Goal: Information Seeking & Learning: Learn about a topic

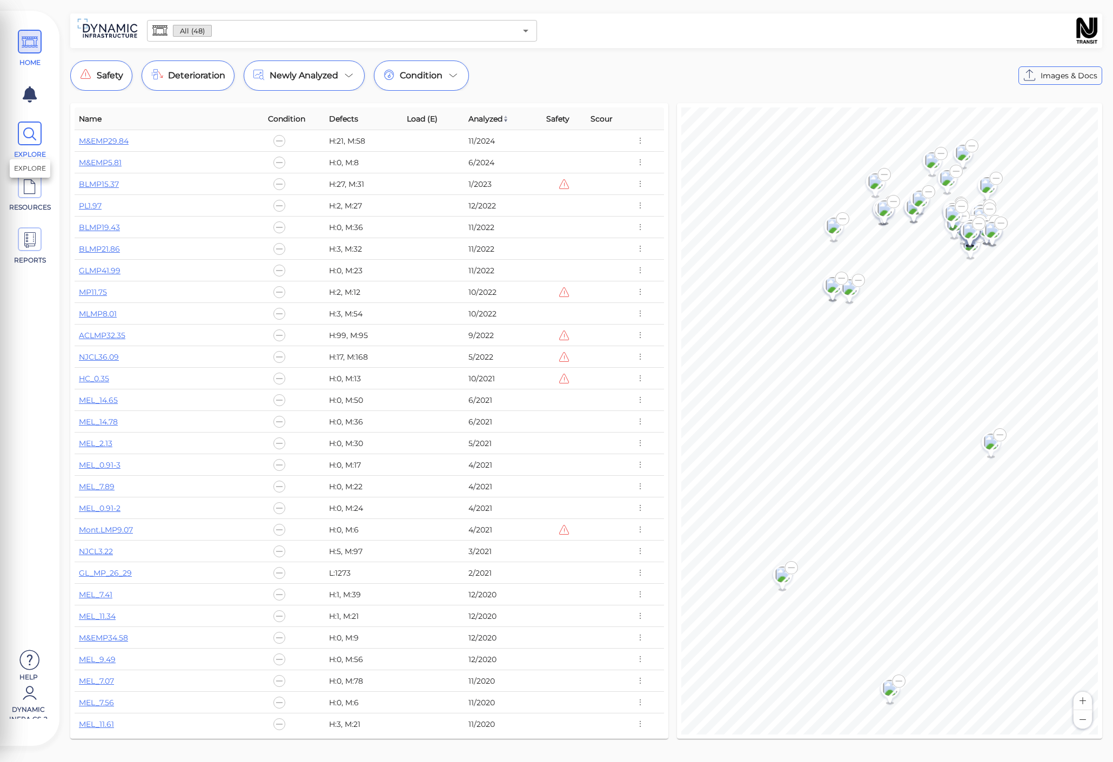
click at [39, 137] on span at bounding box center [30, 134] width 24 height 24
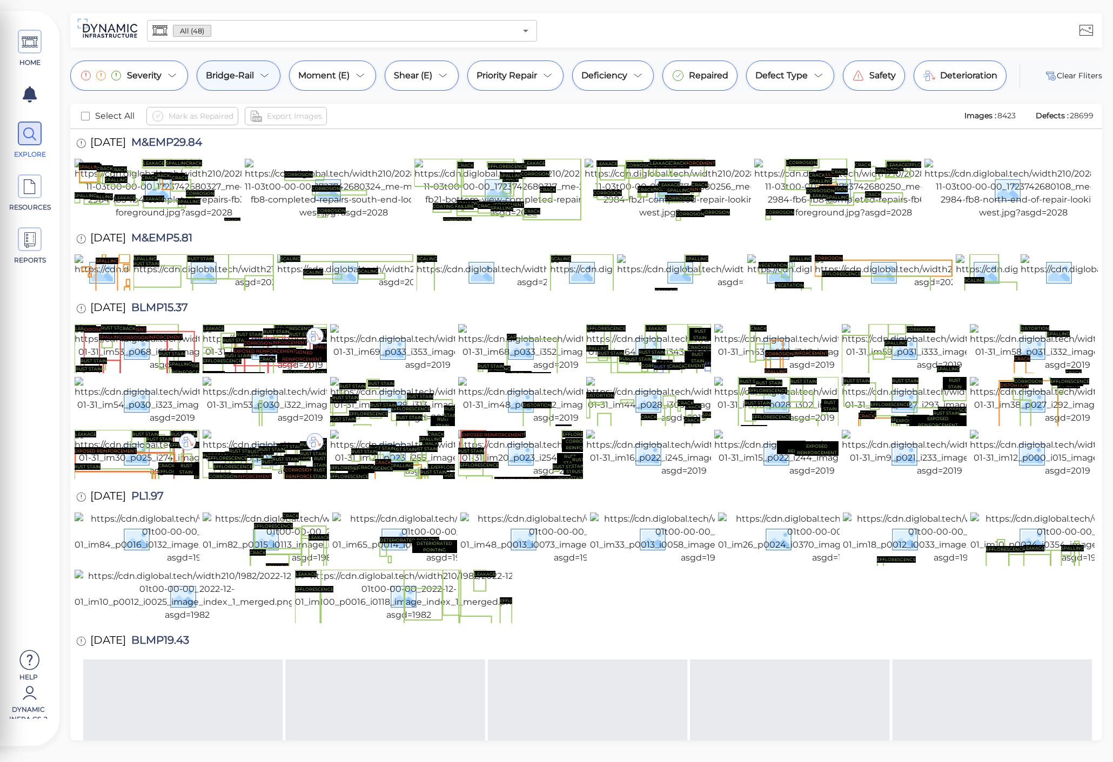
click at [268, 83] on div "Bridge-Rail" at bounding box center [239, 76] width 84 height 30
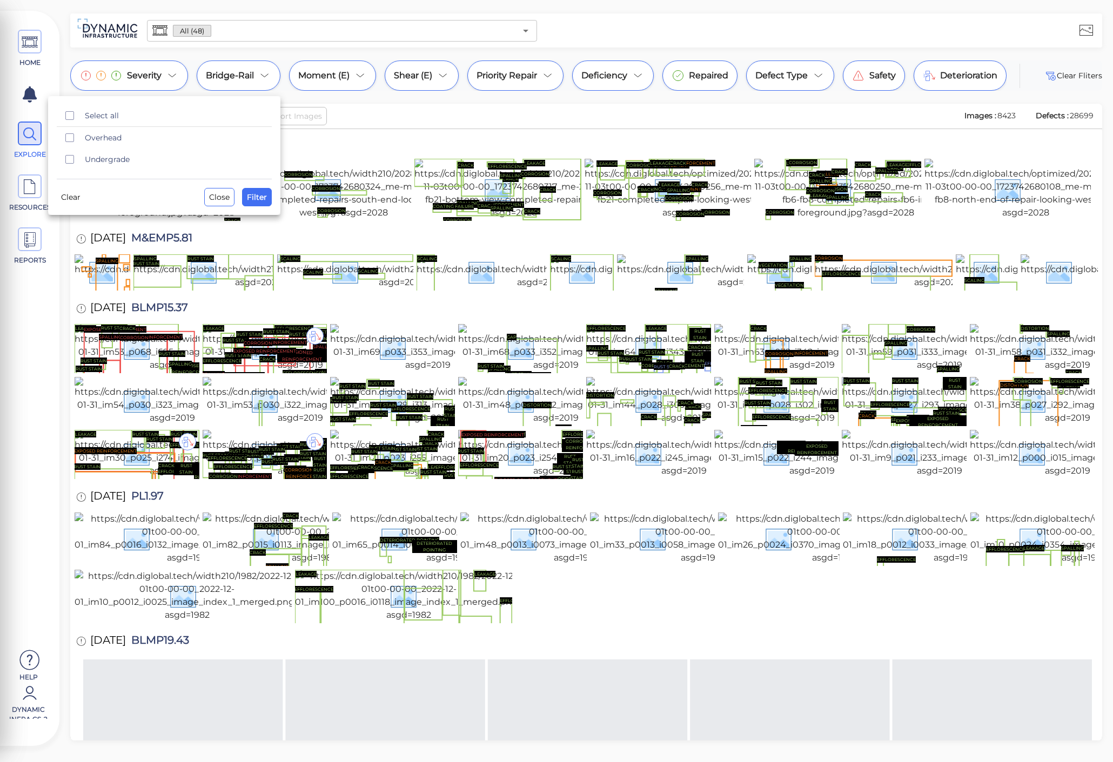
click at [387, 94] on div at bounding box center [556, 381] width 1113 height 762
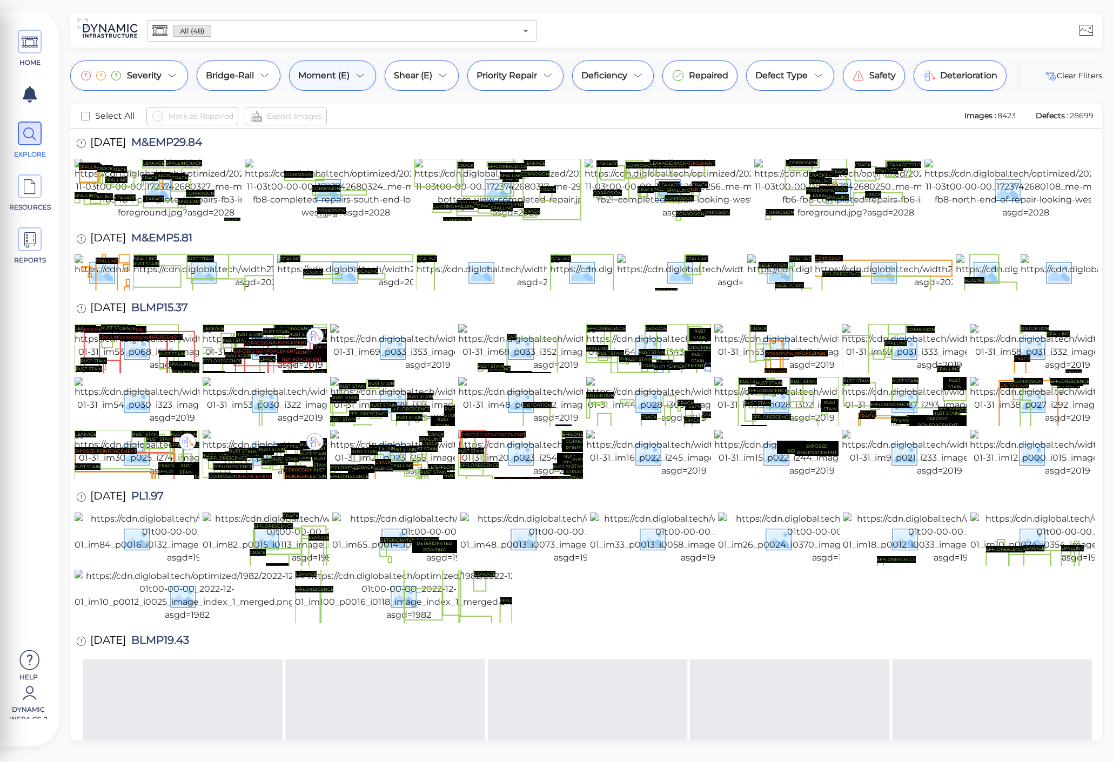
click at [359, 79] on icon at bounding box center [360, 75] width 13 height 13
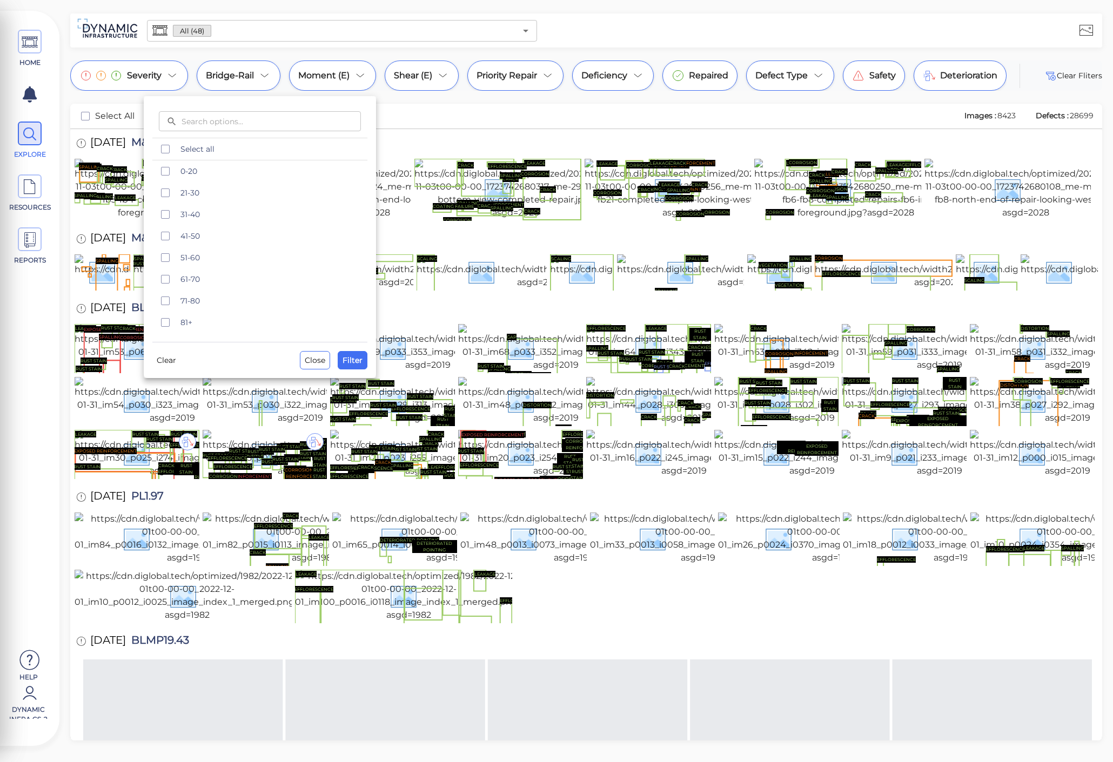
click at [413, 99] on div at bounding box center [556, 381] width 1113 height 762
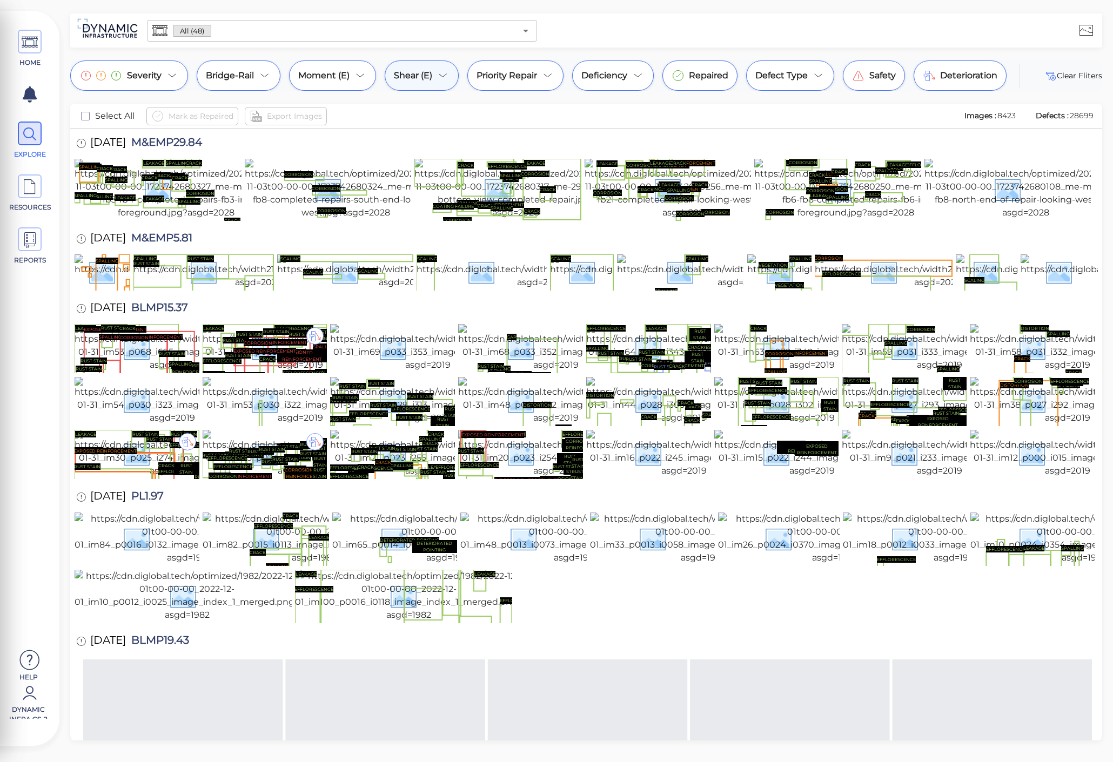
click at [430, 74] on span "Shear (E)" at bounding box center [413, 75] width 38 height 13
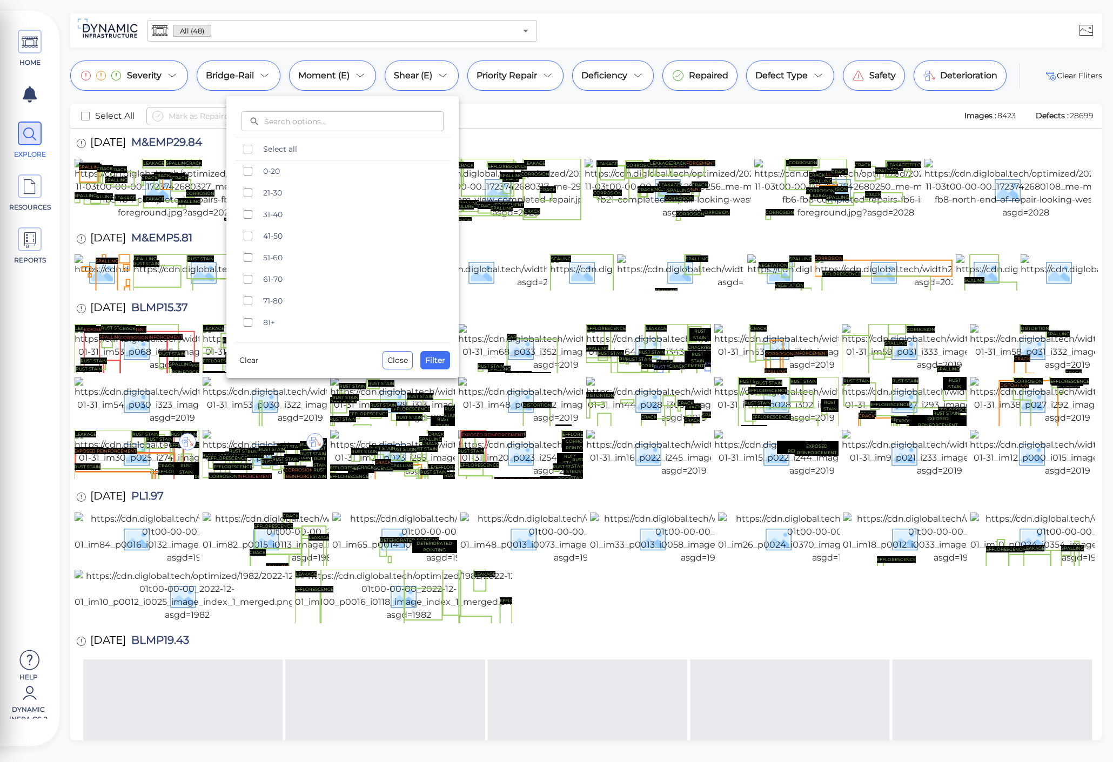
click at [493, 104] on div at bounding box center [556, 381] width 1113 height 762
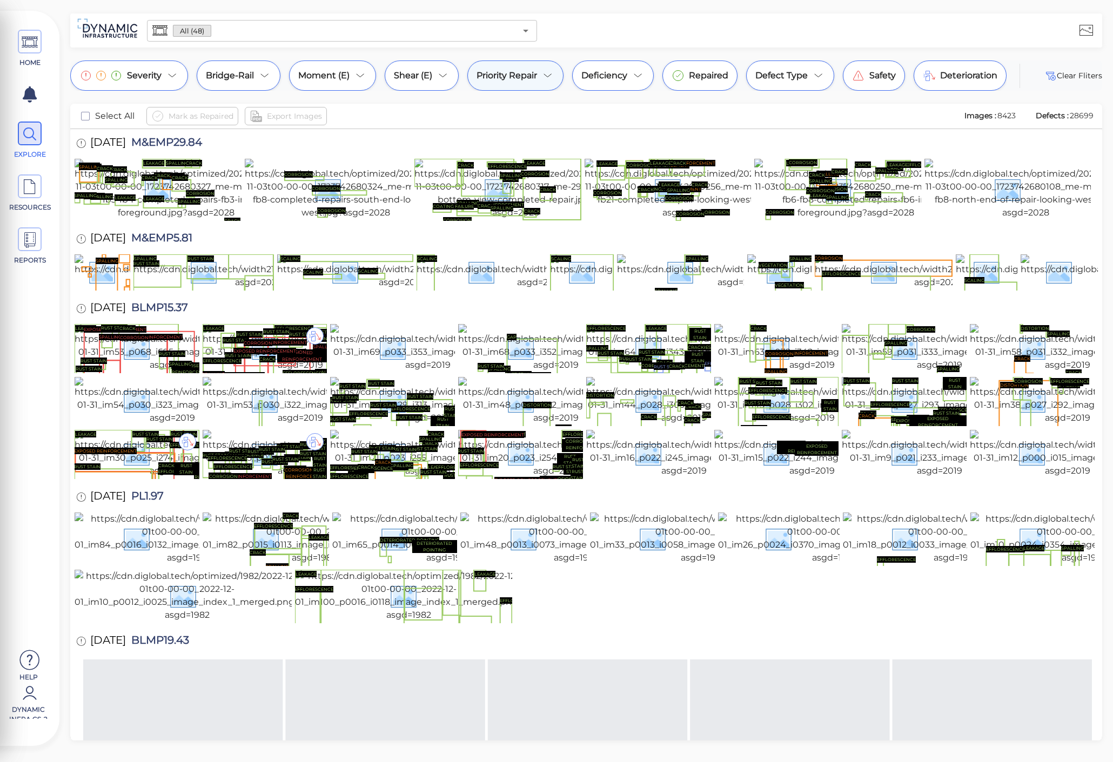
click at [560, 73] on div "Priority Repair" at bounding box center [515, 76] width 96 height 30
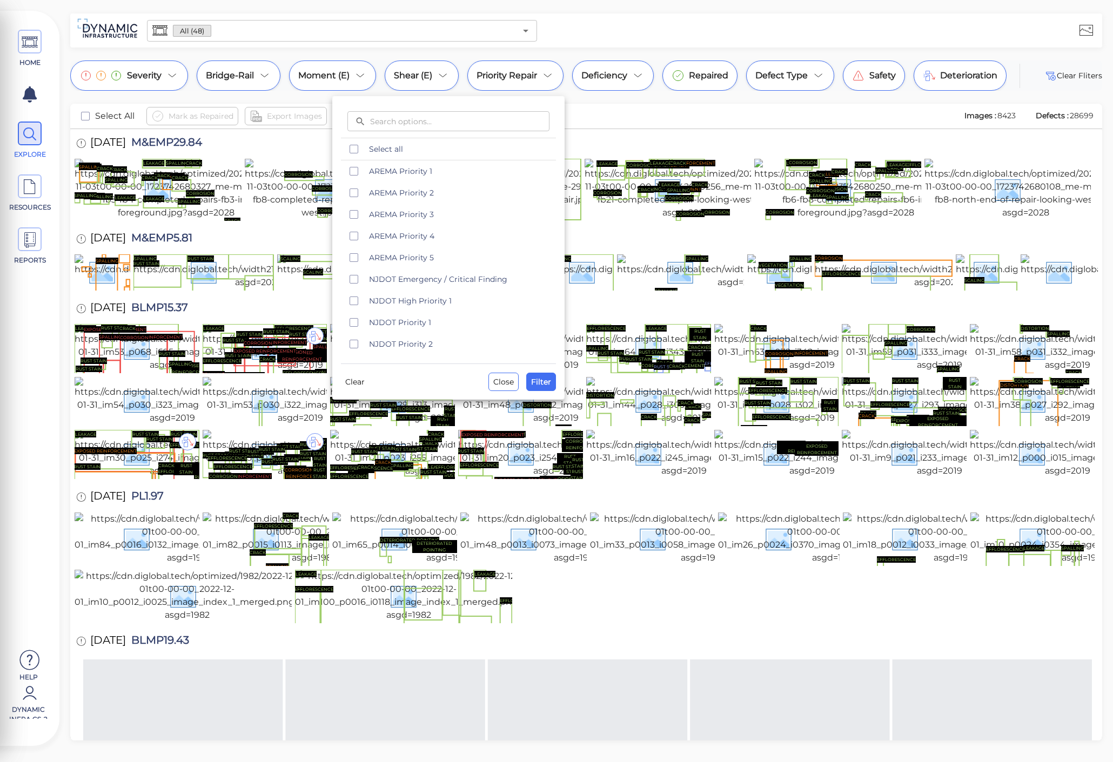
click at [580, 97] on div at bounding box center [556, 381] width 1113 height 762
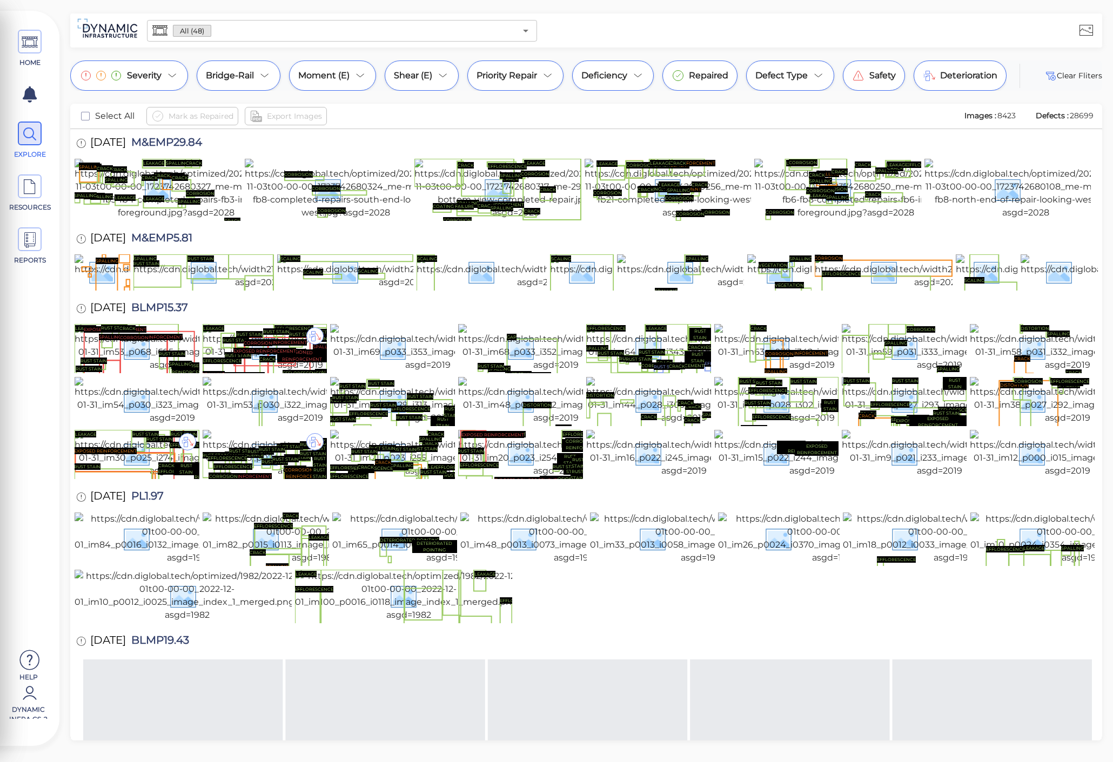
click at [639, 80] on icon at bounding box center [638, 75] width 13 height 13
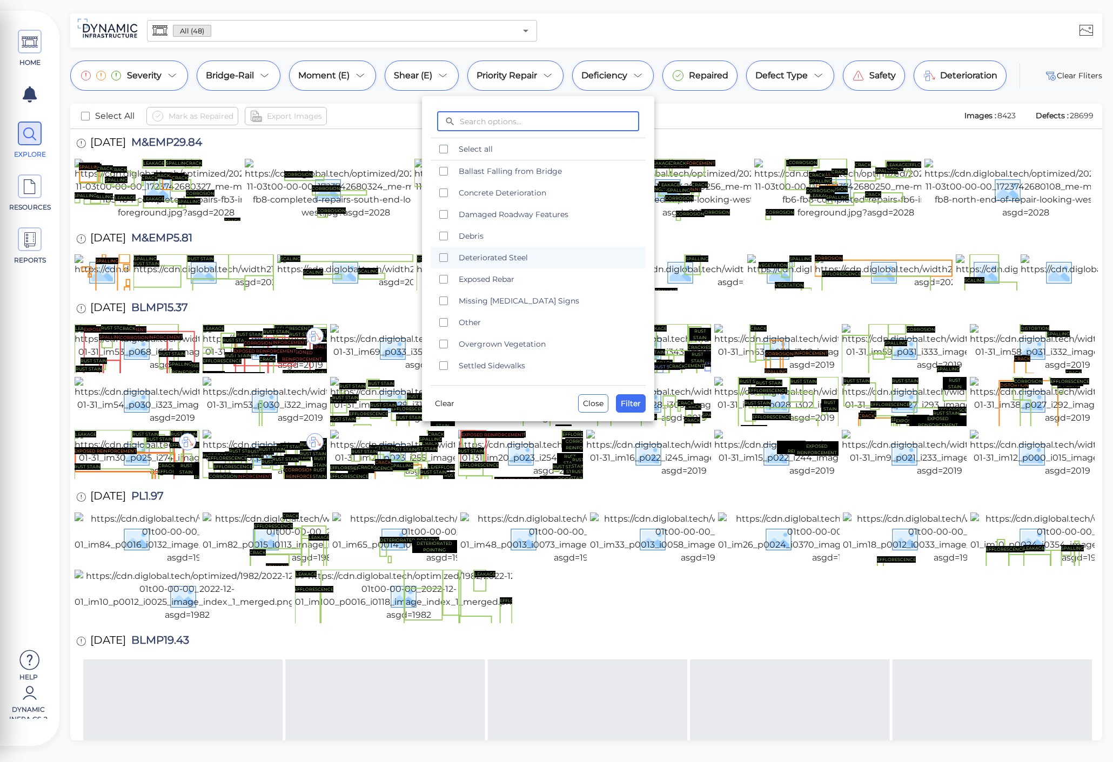
scroll to position [22, 0]
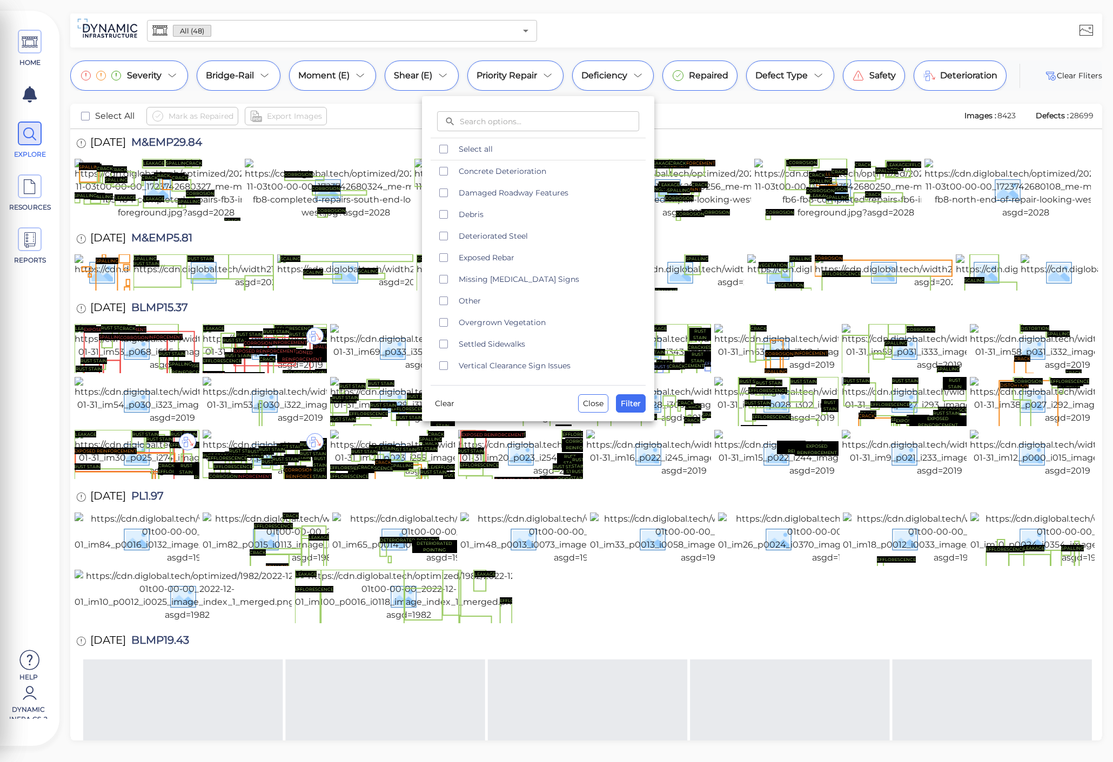
click at [770, 110] on div at bounding box center [556, 381] width 1113 height 762
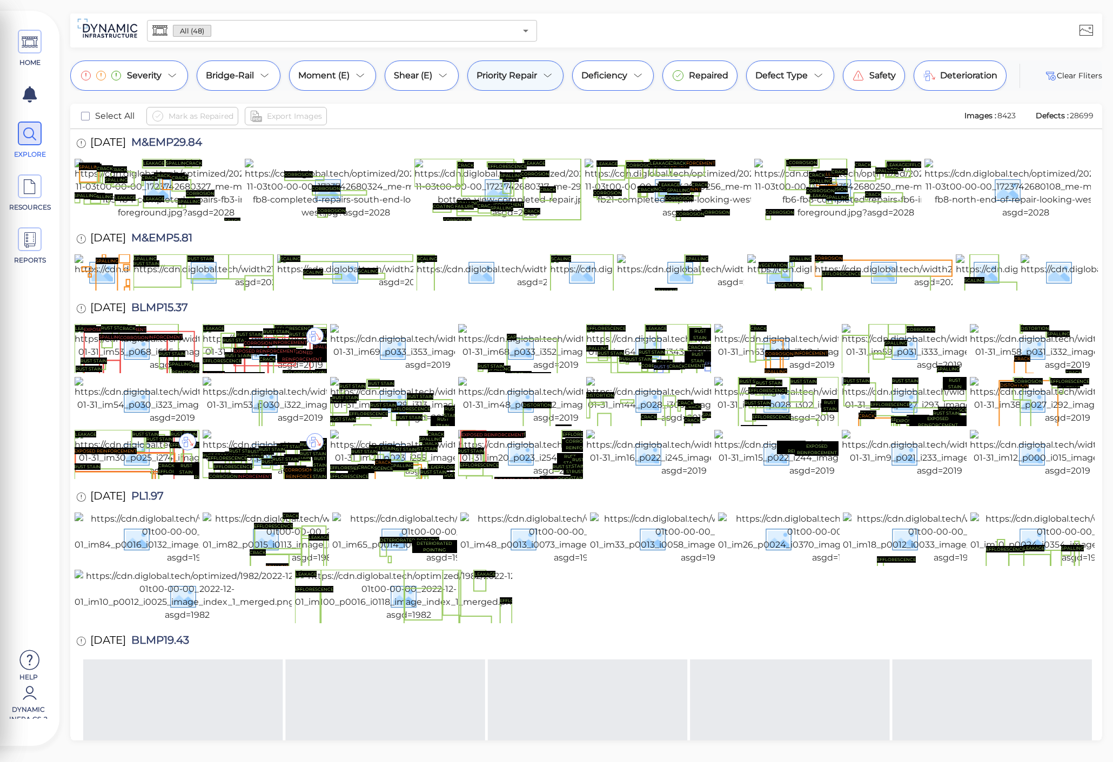
click at [538, 83] on div "Priority Repair" at bounding box center [515, 76] width 96 height 30
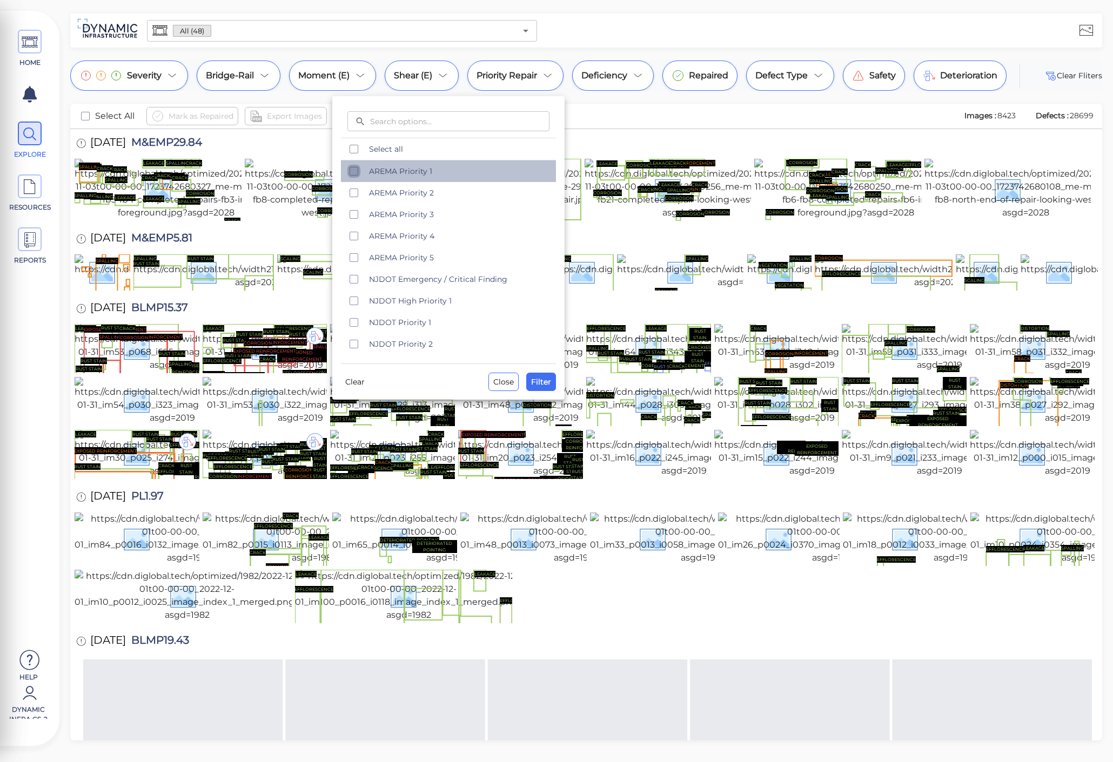
click at [350, 172] on icon "checkbox" at bounding box center [353, 171] width 13 height 13
click at [356, 191] on icon "checkbox" at bounding box center [353, 192] width 13 height 13
click at [542, 384] on span "Filter" at bounding box center [541, 381] width 20 height 13
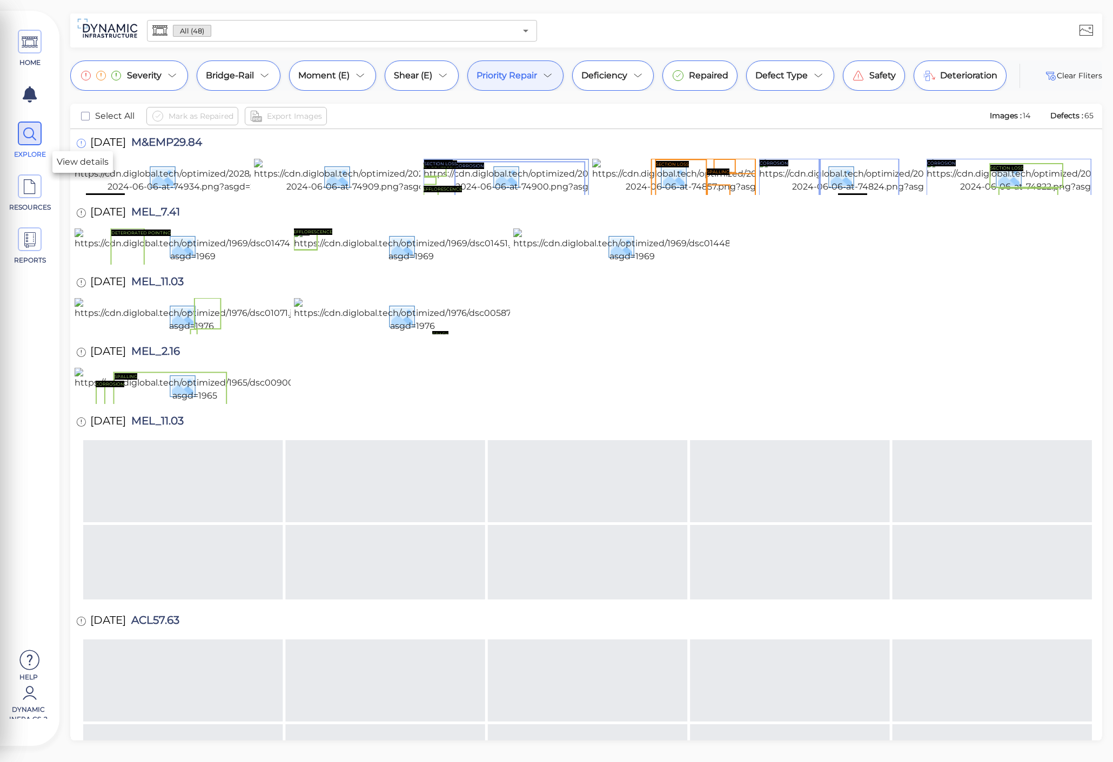
click at [76, 142] on icon at bounding box center [81, 144] width 10 height 12
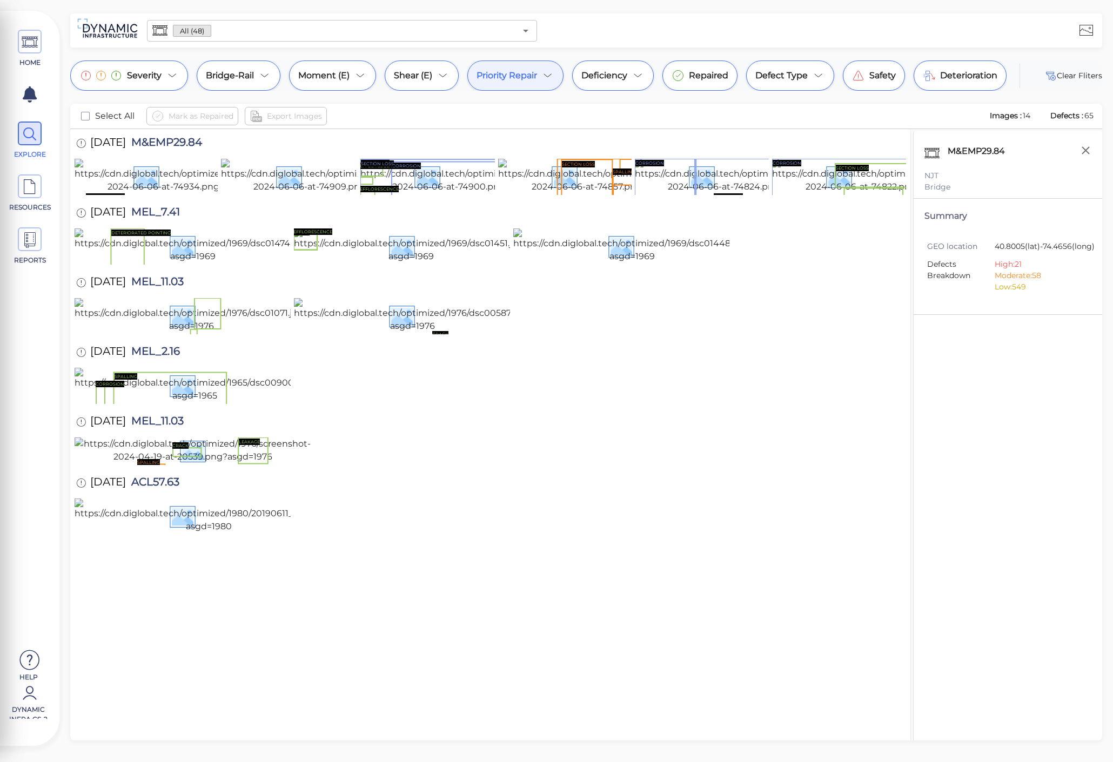
click at [373, 138] on div "[DATE] M&EMP29.84" at bounding box center [490, 144] width 831 height 30
click at [1017, 408] on div "M&EMP29.84 NJT Bridge Summary GEO location 40.8005 (lat) -74.4656 (long) Defect…" at bounding box center [1007, 449] width 189 height 637
click at [457, 193] on img at bounding box center [474, 176] width 229 height 35
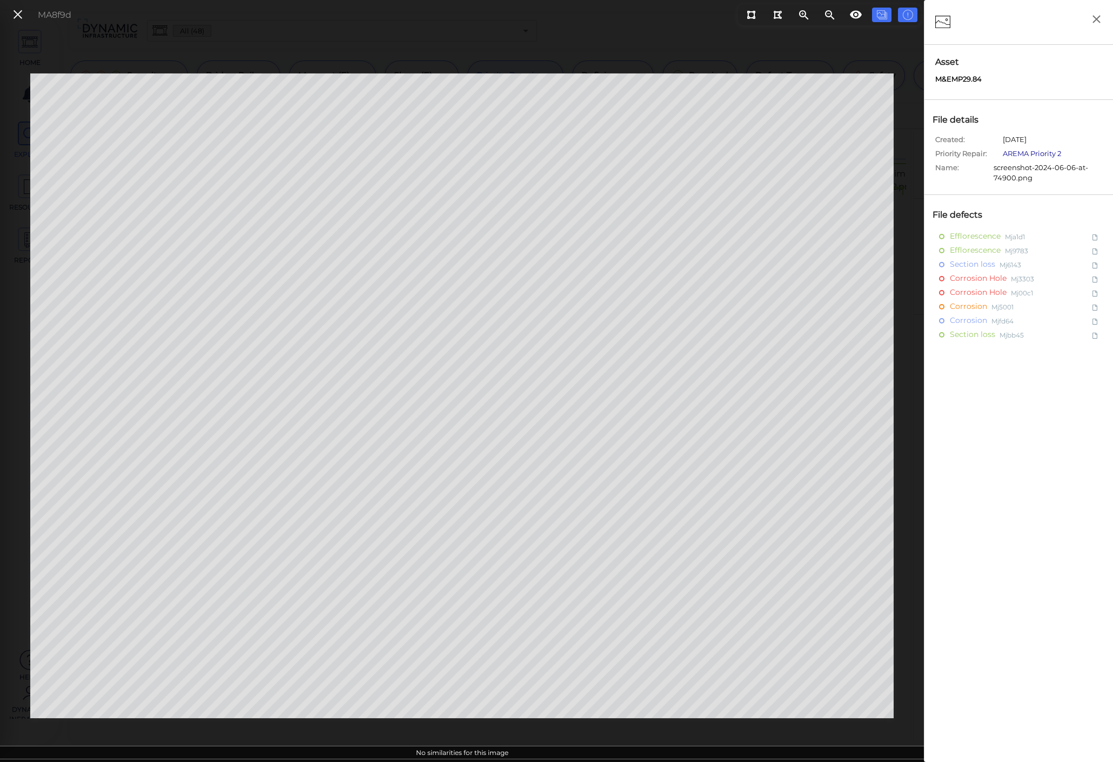
click at [1049, 151] on link "AREMA Priority 2" at bounding box center [1032, 153] width 58 height 9
